Goal: Task Accomplishment & Management: Manage account settings

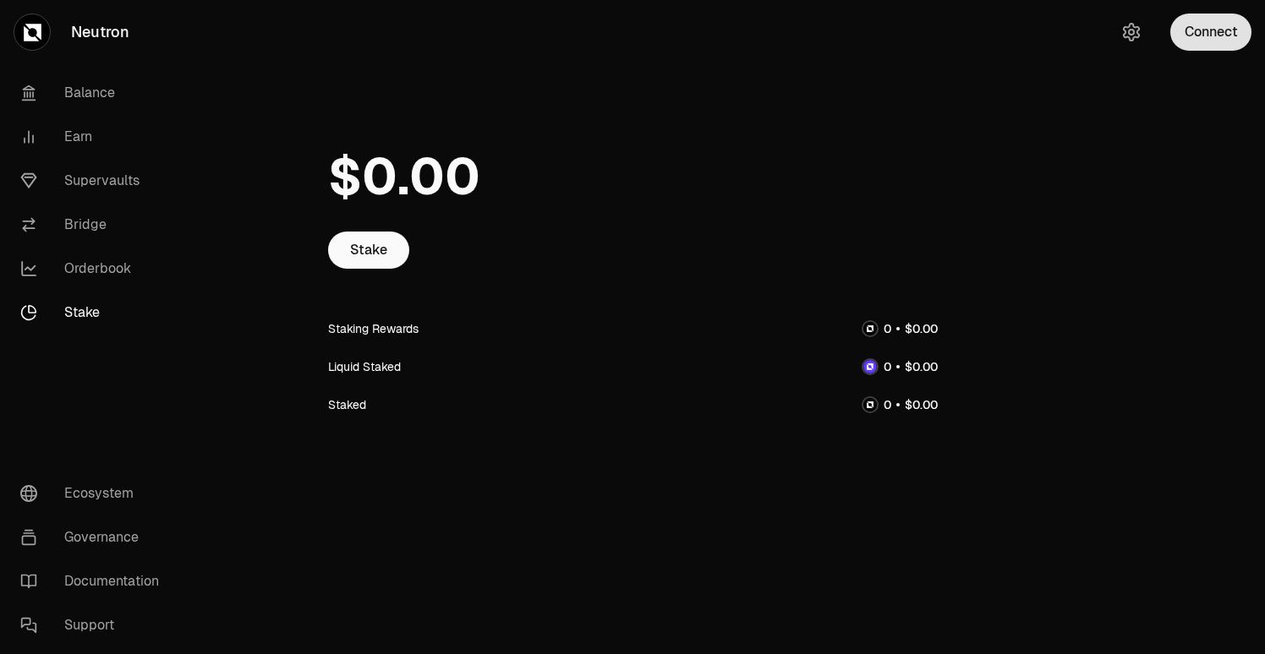
click at [1216, 43] on button "Connect" at bounding box center [1210, 32] width 81 height 37
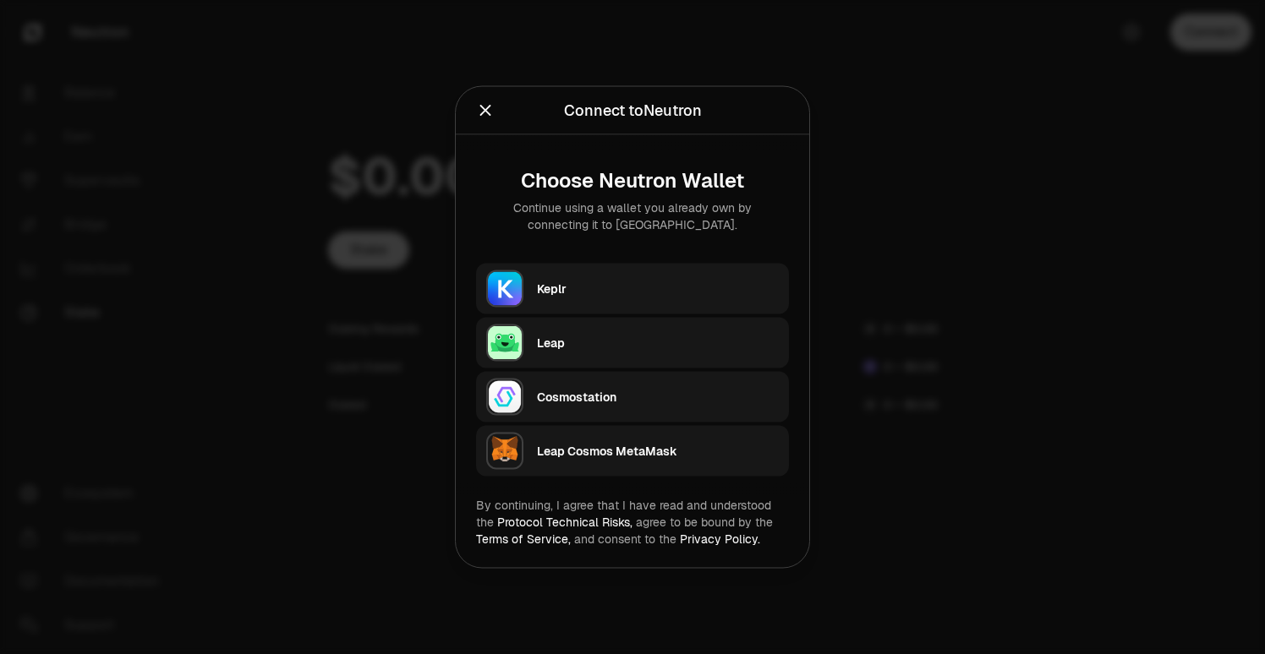
click at [554, 293] on div "Keplr" at bounding box center [658, 289] width 242 height 17
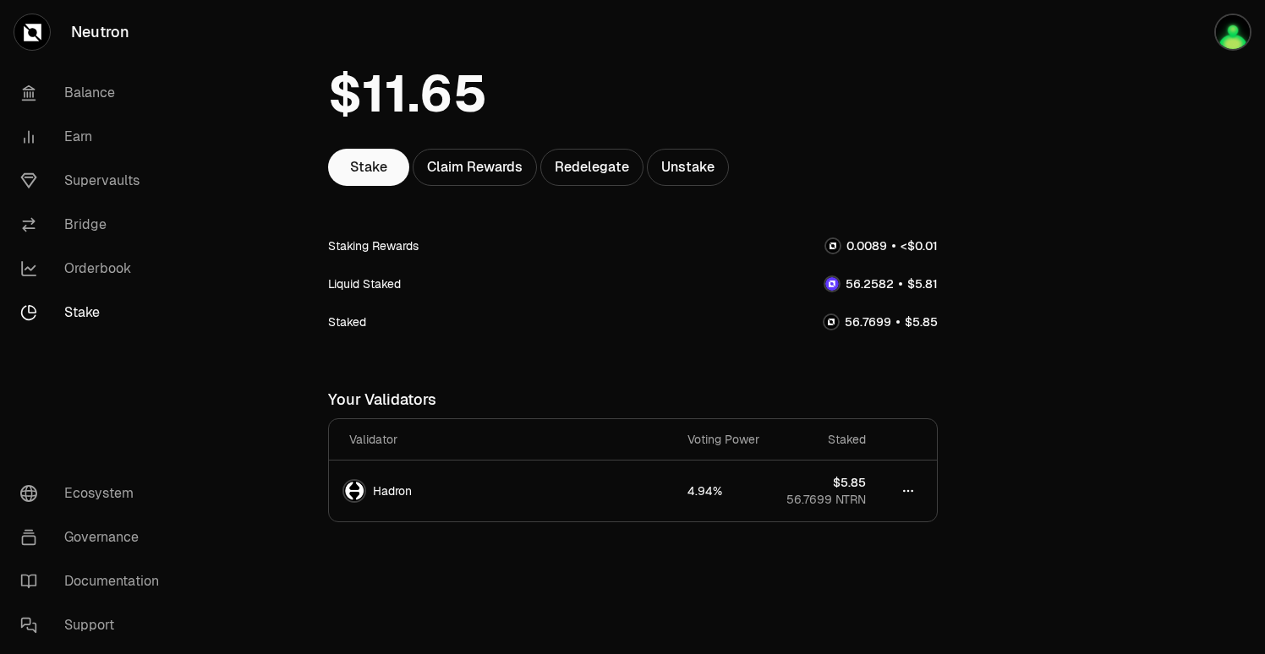
scroll to position [86, 0]
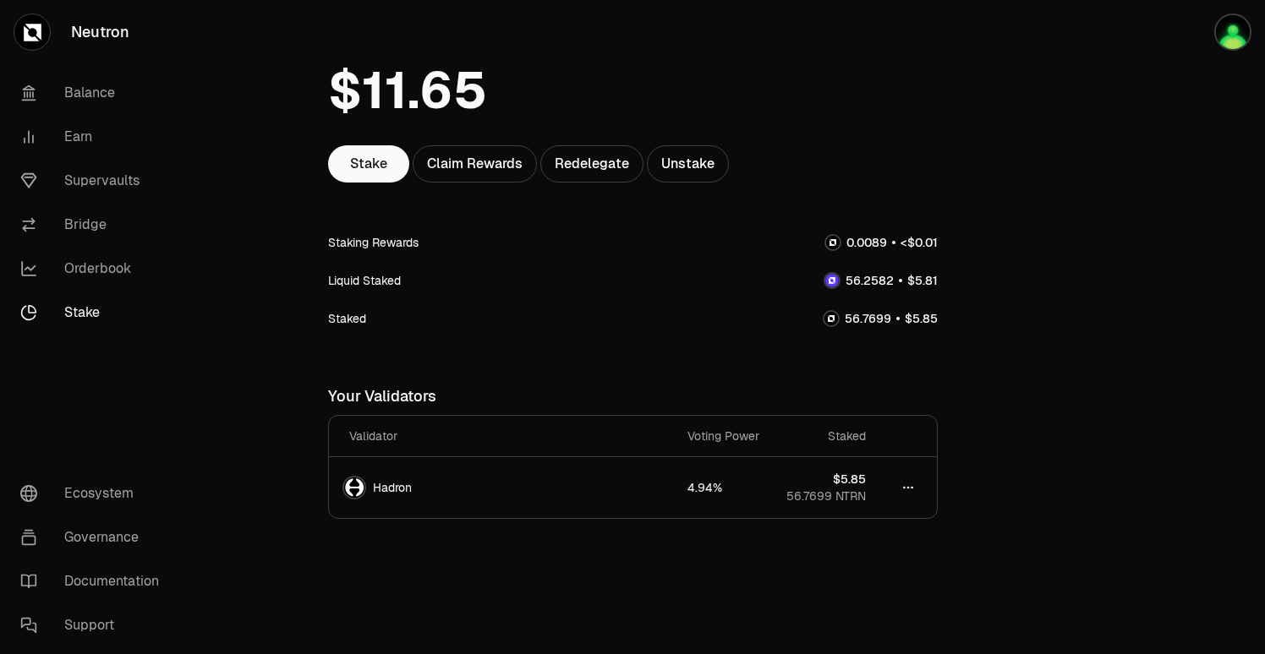
click at [341, 317] on div "Staked" at bounding box center [347, 318] width 38 height 17
click at [75, 95] on link "Balance" at bounding box center [95, 93] width 176 height 44
